Goal: Information Seeking & Learning: Learn about a topic

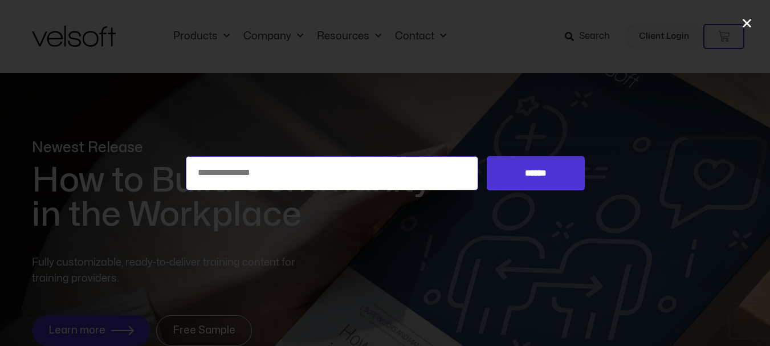
click at [328, 178] on input "Search for:" at bounding box center [332, 173] width 293 height 34
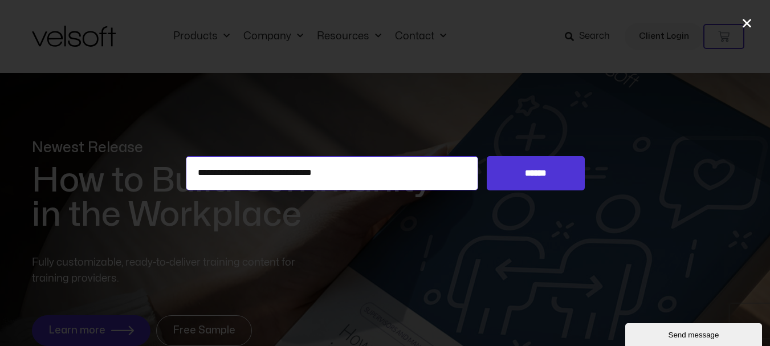
type input "**********"
click at [487, 156] on input "******" at bounding box center [535, 173] width 97 height 34
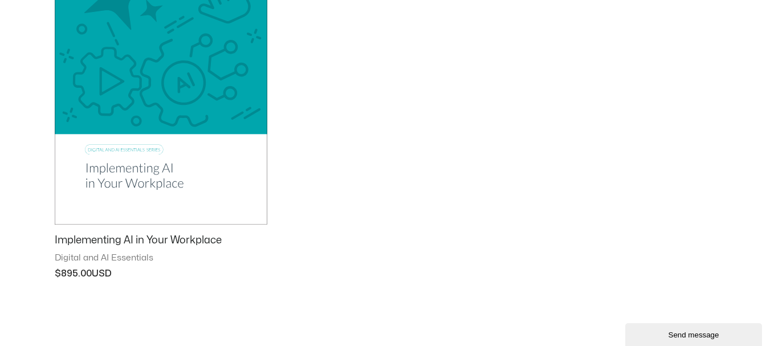
click at [115, 235] on h2 "Implementing AI in Your Workplace" at bounding box center [161, 240] width 213 height 13
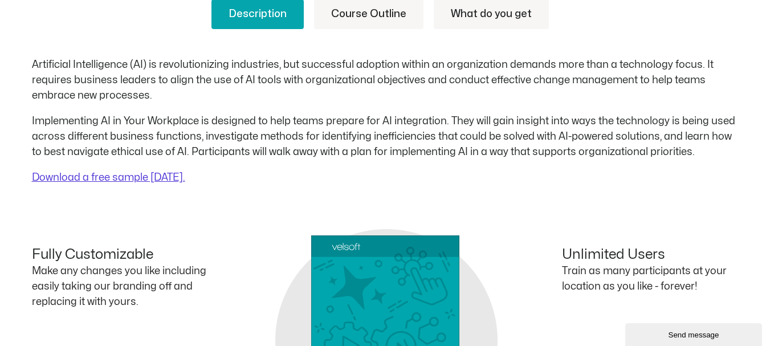
scroll to position [513, 0]
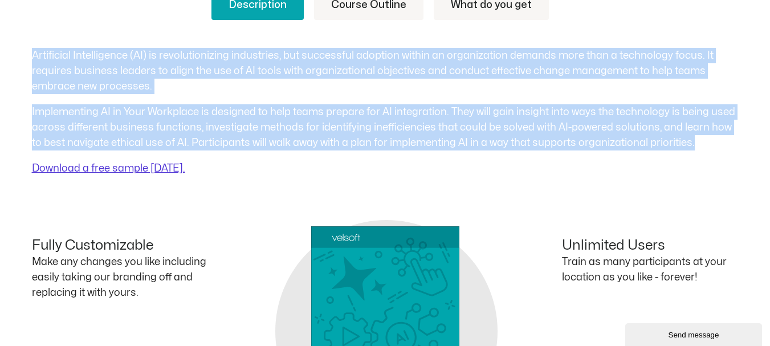
drag, startPoint x: 35, startPoint y: 52, endPoint x: 679, endPoint y: 138, distance: 650.2
click at [679, 138] on div "Artificial Intelligence (AI) is revolutionizing industries, but successful adop…" at bounding box center [385, 112] width 707 height 128
copy div "Artificial Intelligence (AI) is revolutionizing industries, but successful adop…"
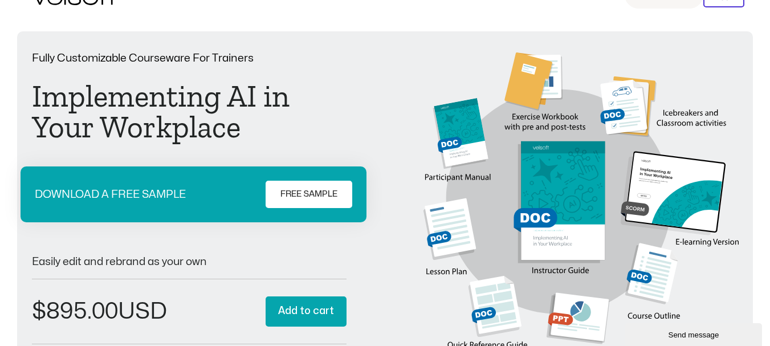
scroll to position [0, 0]
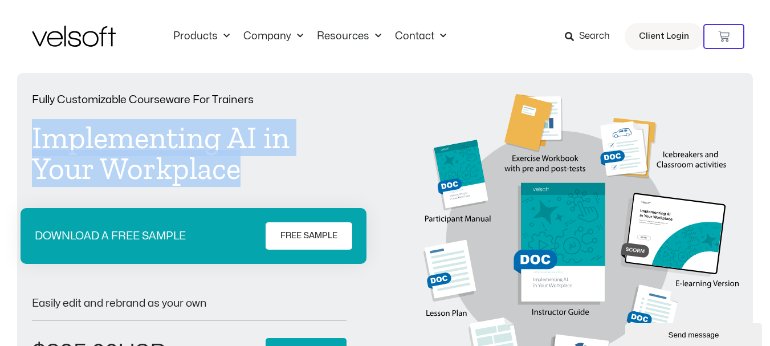
drag, startPoint x: 240, startPoint y: 172, endPoint x: 31, endPoint y: 141, distance: 211.4
click at [28, 140] on div "Fully Customizable Courseware For Trainers Implementing AI in Your Workplace DO…" at bounding box center [385, 263] width 736 height 380
copy h1 "Implementing AI in Your Workplace"
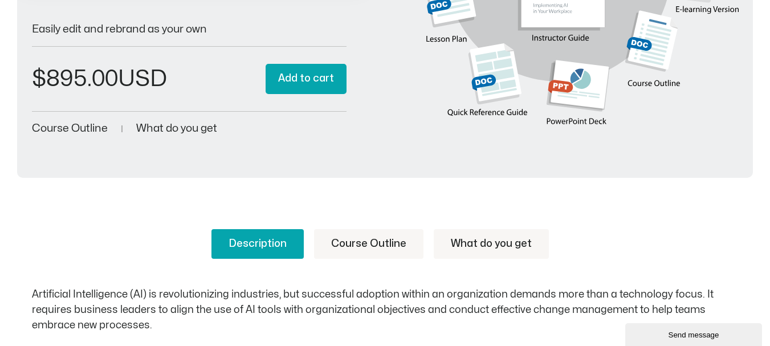
scroll to position [285, 0]
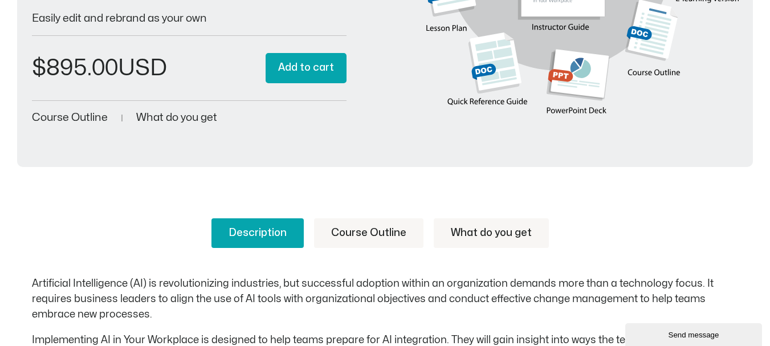
click at [347, 231] on link "Course Outline" at bounding box center [368, 233] width 109 height 30
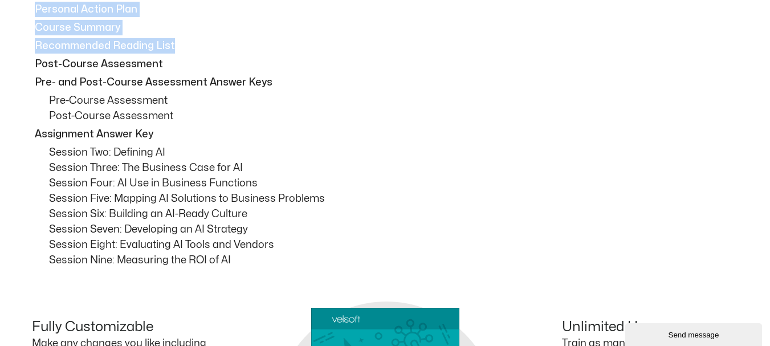
scroll to position [1069, 0]
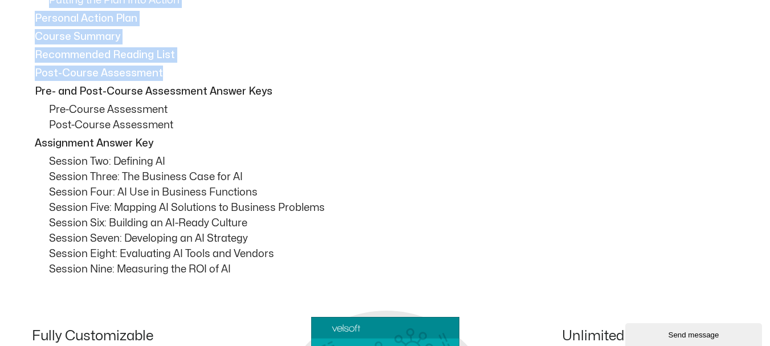
drag, startPoint x: 35, startPoint y: 109, endPoint x: 161, endPoint y: 70, distance: 132.5
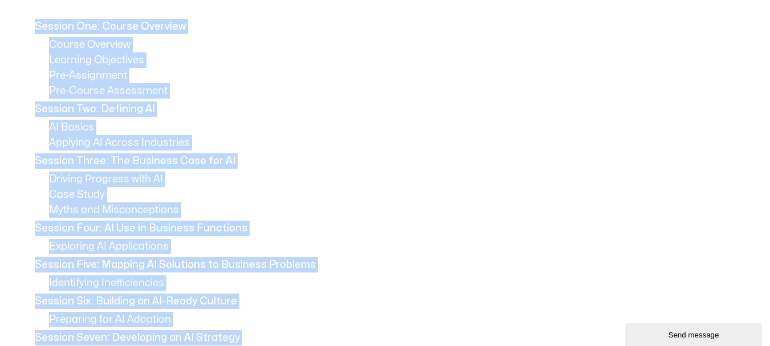
scroll to position [613, 0]
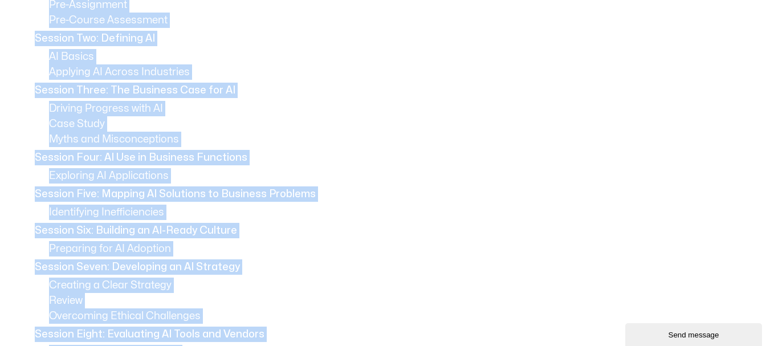
copy div "Session One: Course Overview Course Overview Learning Objectives Pre-Assignment…"
